Goal: Task Accomplishment & Management: Use online tool/utility

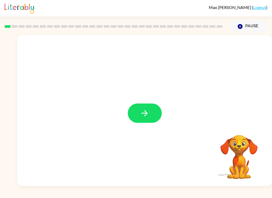
click at [141, 102] on div at bounding box center [144, 110] width 254 height 151
click at [147, 119] on button "button" at bounding box center [145, 113] width 34 height 19
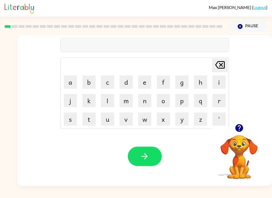
click at [87, 79] on button "b" at bounding box center [88, 82] width 13 height 13
click at [166, 100] on button "o" at bounding box center [162, 100] width 13 height 13
click at [70, 81] on button "a" at bounding box center [70, 82] width 13 height 13
click at [219, 98] on button "r" at bounding box center [218, 100] width 13 height 13
click at [126, 82] on button "d" at bounding box center [125, 82] width 13 height 13
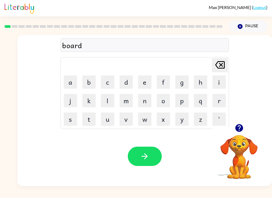
click at [140, 80] on button "e" at bounding box center [144, 82] width 13 height 13
click at [218, 64] on icon "[PERSON_NAME] last character input" at bounding box center [219, 65] width 13 height 13
click at [223, 62] on icon at bounding box center [220, 64] width 10 height 7
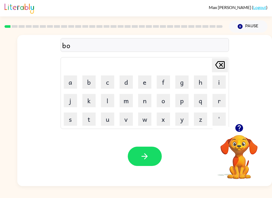
click at [221, 101] on button "r" at bounding box center [218, 100] width 13 height 13
click at [126, 76] on button "d" at bounding box center [125, 82] width 13 height 13
click at [222, 104] on button "r" at bounding box center [218, 100] width 13 height 13
click at [144, 79] on button "e" at bounding box center [144, 82] width 13 height 13
click at [221, 64] on icon at bounding box center [220, 64] width 10 height 7
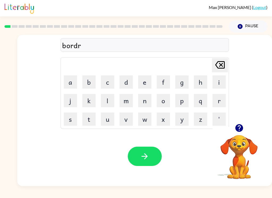
click at [221, 63] on icon "[PERSON_NAME] last character input" at bounding box center [219, 65] width 13 height 13
click at [139, 81] on button "e" at bounding box center [144, 82] width 13 height 13
click at [219, 100] on button "r" at bounding box center [218, 100] width 13 height 13
click at [152, 158] on button "button" at bounding box center [145, 156] width 34 height 19
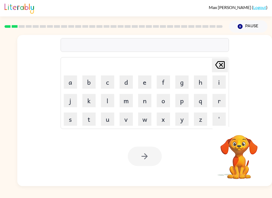
click at [104, 76] on button "c" at bounding box center [107, 82] width 13 height 13
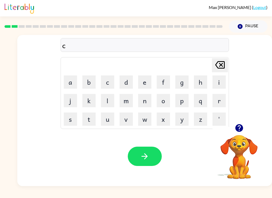
click at [165, 102] on button "o" at bounding box center [162, 100] width 13 height 13
click at [148, 99] on button "n" at bounding box center [144, 100] width 13 height 13
click at [221, 60] on icon "[PERSON_NAME] last character input" at bounding box center [219, 65] width 13 height 13
click at [105, 117] on button "u" at bounding box center [107, 119] width 13 height 13
click at [150, 98] on button "n" at bounding box center [144, 100] width 13 height 13
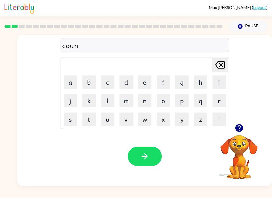
click at [86, 118] on button "t" at bounding box center [88, 119] width 13 height 13
click at [150, 161] on button "button" at bounding box center [145, 156] width 34 height 19
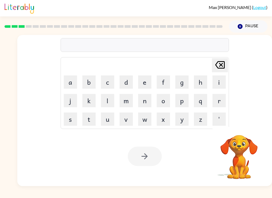
click at [103, 98] on button "l" at bounding box center [107, 100] width 13 height 13
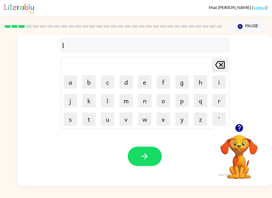
click at [163, 95] on button "o" at bounding box center [162, 100] width 13 height 13
click at [111, 76] on button "c" at bounding box center [107, 82] width 13 height 13
click at [71, 102] on button "j" at bounding box center [70, 100] width 13 height 13
click at [223, 63] on icon "[PERSON_NAME] last character input" at bounding box center [219, 65] width 13 height 13
click at [70, 80] on button "a" at bounding box center [70, 82] width 13 height 13
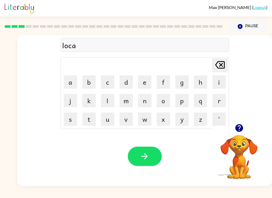
click at [92, 114] on button "t" at bounding box center [88, 119] width 13 height 13
click at [143, 80] on button "e" at bounding box center [144, 82] width 13 height 13
click at [143, 158] on icon "button" at bounding box center [144, 156] width 9 height 9
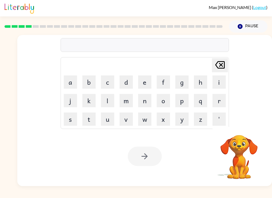
click at [85, 125] on button "t" at bounding box center [88, 119] width 13 height 13
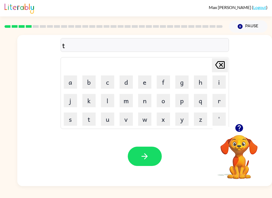
click at [145, 120] on button "w" at bounding box center [144, 119] width 13 height 13
click at [218, 77] on button "i" at bounding box center [218, 82] width 13 height 13
click at [140, 102] on button "n" at bounding box center [144, 100] width 13 height 13
click at [148, 144] on div "Your browser must support playing .mp4 files to use Literably. Please try using…" at bounding box center [144, 157] width 254 height 60
click at [146, 150] on button "button" at bounding box center [145, 156] width 34 height 19
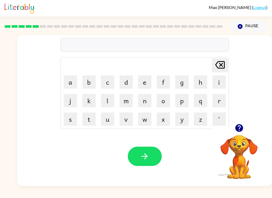
click at [239, 127] on icon "button" at bounding box center [238, 128] width 9 height 9
click at [148, 99] on button "n" at bounding box center [144, 100] width 13 height 13
click at [66, 77] on button "a" at bounding box center [70, 82] width 13 height 13
click at [221, 104] on button "r" at bounding box center [218, 100] width 13 height 13
click at [163, 100] on button "o" at bounding box center [162, 100] width 13 height 13
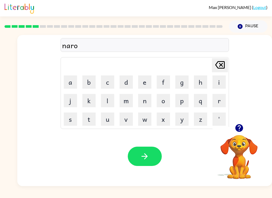
click at [107, 94] on button "l" at bounding box center [107, 100] width 13 height 13
click at [146, 80] on button "e" at bounding box center [144, 82] width 13 height 13
click at [146, 153] on icon "button" at bounding box center [144, 156] width 9 height 9
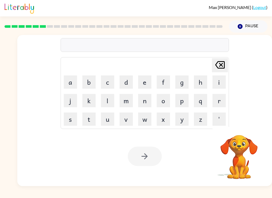
click at [258, 8] on link "Logout" at bounding box center [259, 7] width 13 height 5
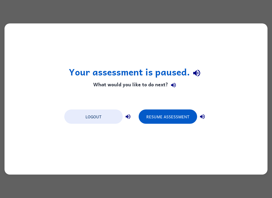
click at [81, 117] on button "Logout" at bounding box center [93, 117] width 58 height 14
